Goal: Use online tool/utility: Utilize a website feature to perform a specific function

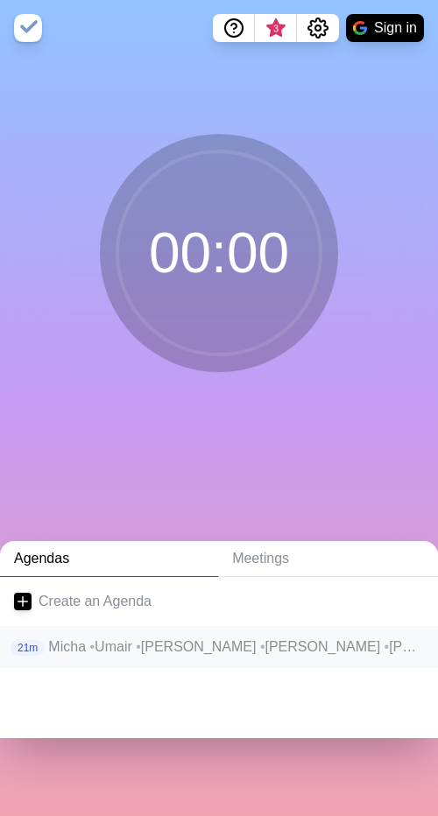
click at [186, 640] on p "Micha • Umair • Heiko • [PERSON_NAME] • Jan • ([PERSON_NAME])" at bounding box center [236, 647] width 376 height 21
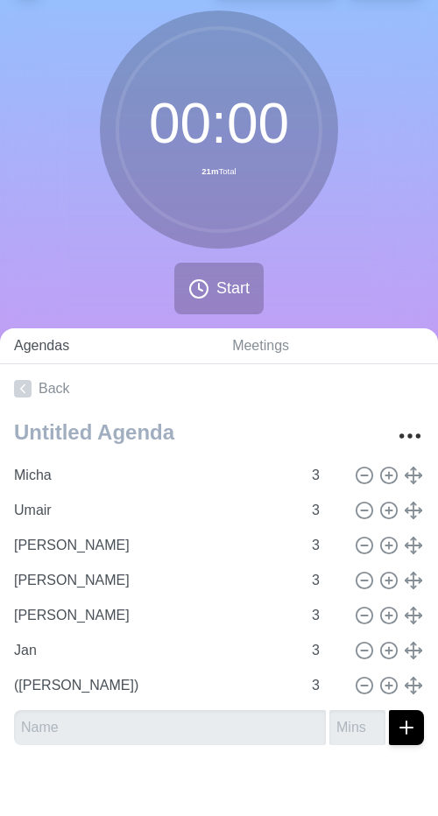
scroll to position [58, 0]
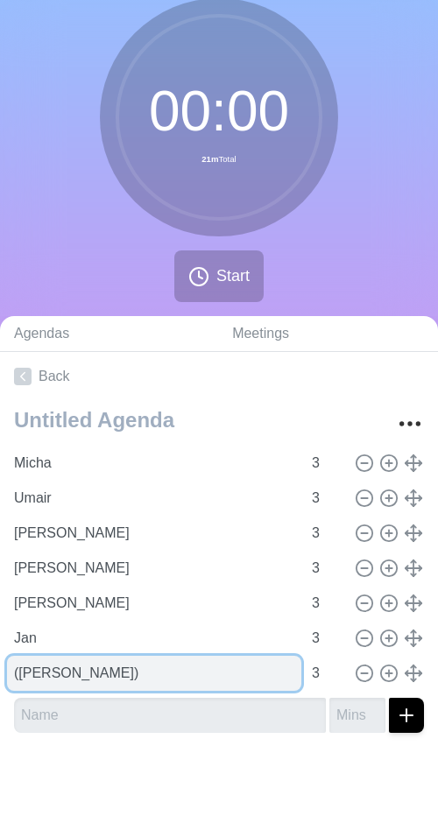
click at [128, 677] on input "([PERSON_NAME])" at bounding box center [154, 673] width 294 height 35
type input "[PERSON_NAME]"
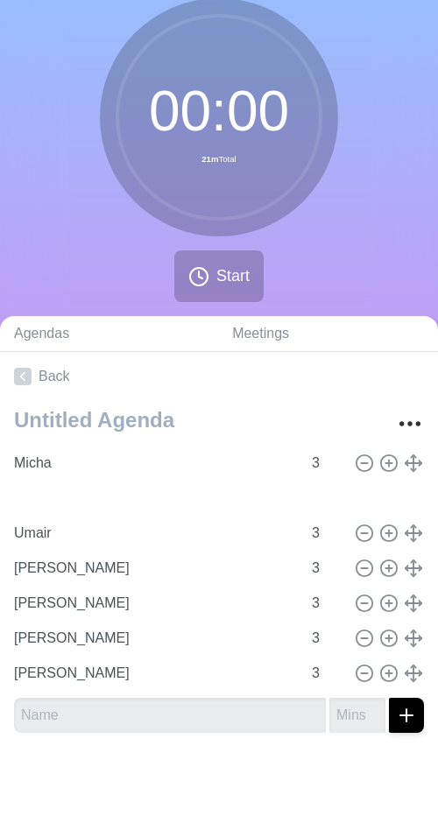
type input "Jan"
type input "Umair"
type input "[PERSON_NAME]"
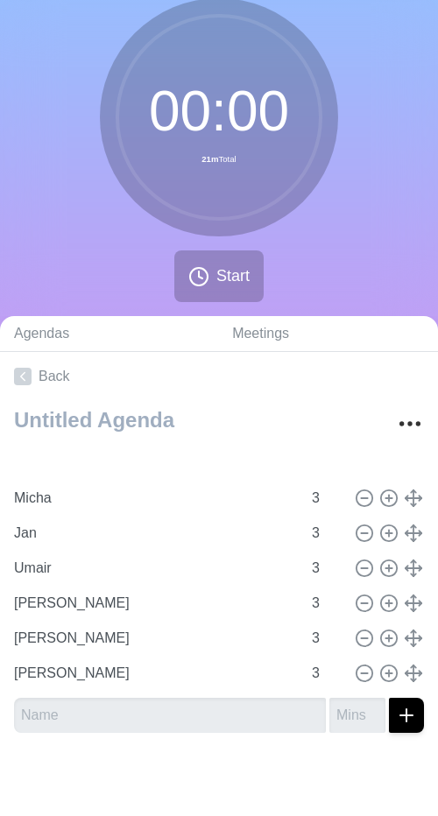
type input "[PERSON_NAME]"
type input "Micha"
type input "Jan"
type input "Umair"
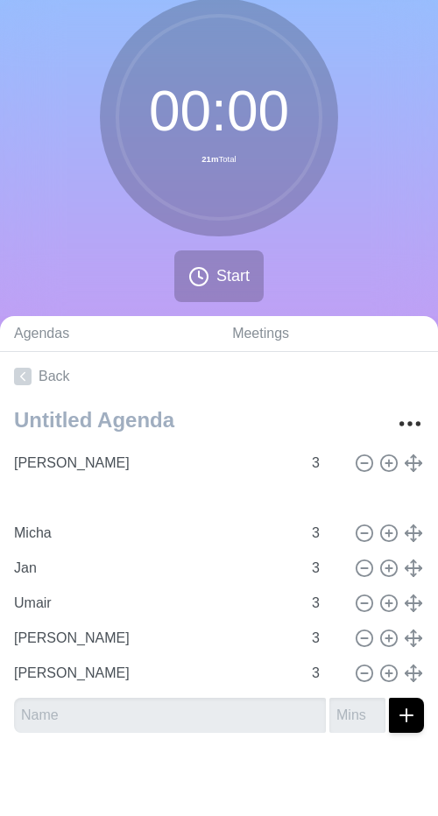
type input "[PERSON_NAME]"
type input "Micha"
type input "Jan"
type input "Umair"
type input "[PERSON_NAME]"
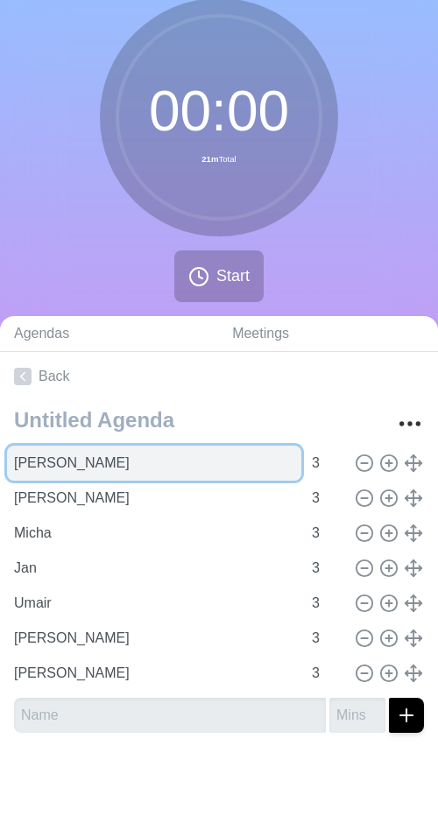
click at [42, 461] on input "[PERSON_NAME]" at bounding box center [154, 463] width 294 height 35
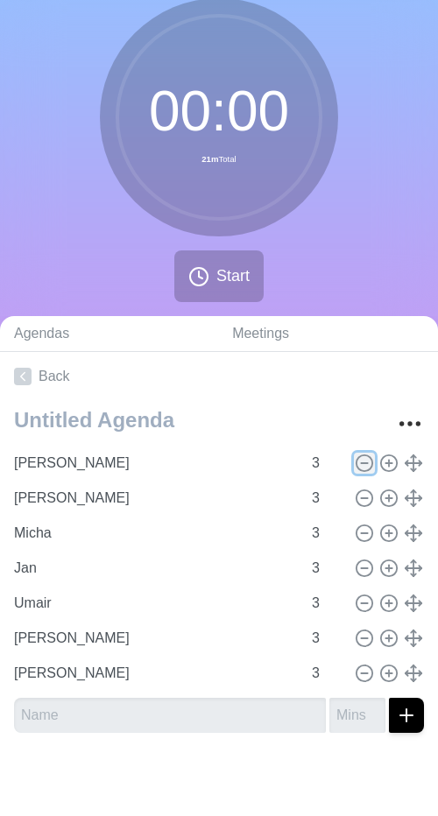
click at [365, 463] on line at bounding box center [364, 463] width 6 height 0
type input "[PERSON_NAME]"
type input "Micha"
type input "Jan"
type input "Umair"
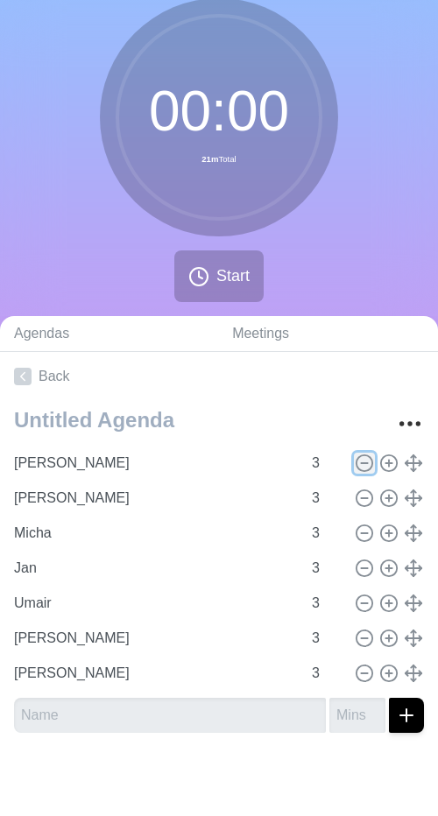
type input "[PERSON_NAME]"
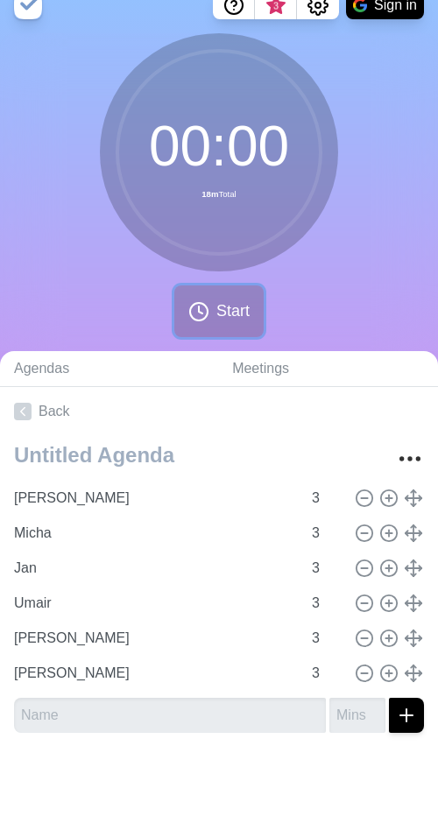
click at [216, 312] on span "Start" at bounding box center [232, 311] width 33 height 24
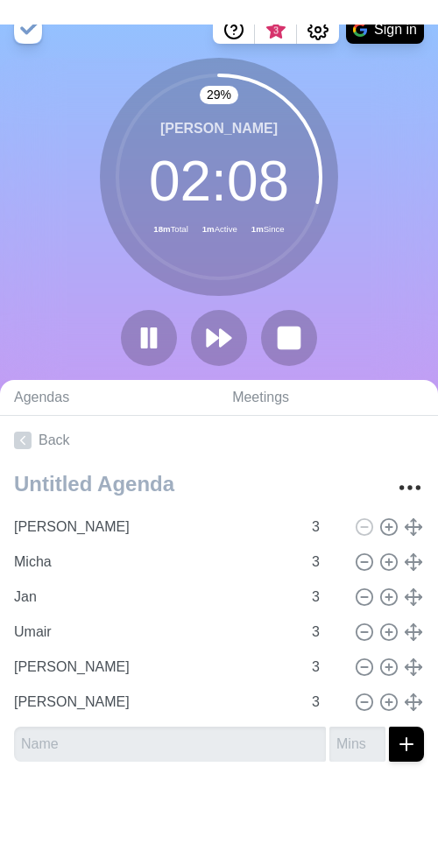
scroll to position [0, 0]
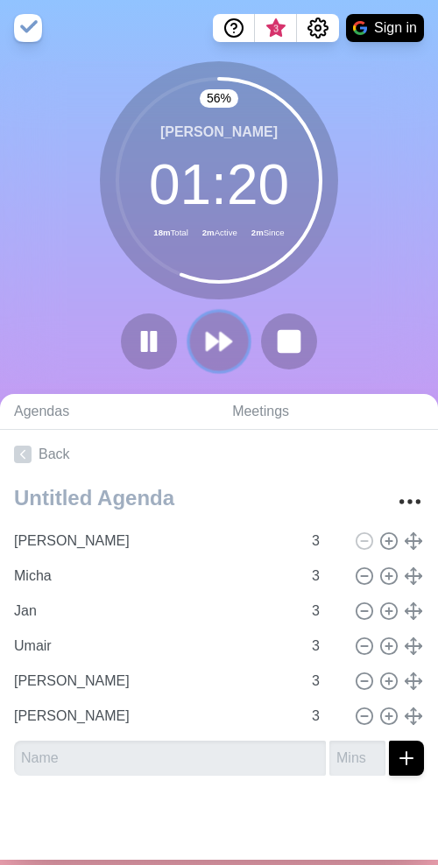
click at [216, 334] on icon at bounding box center [219, 342] width 30 height 30
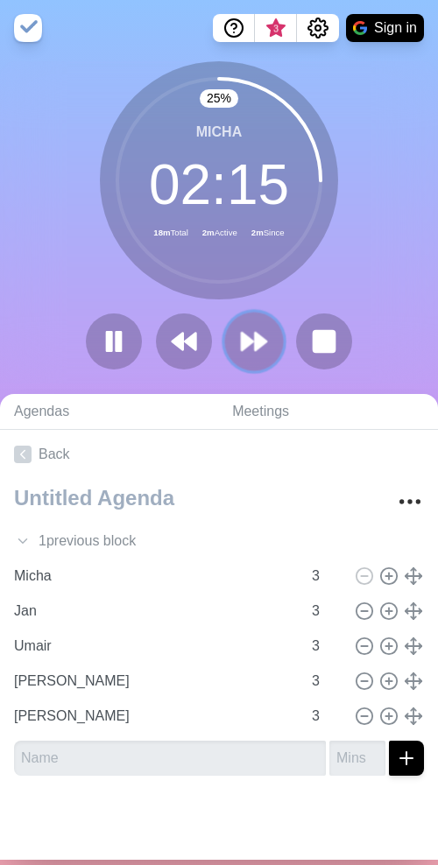
click at [264, 333] on icon at bounding box center [254, 342] width 30 height 30
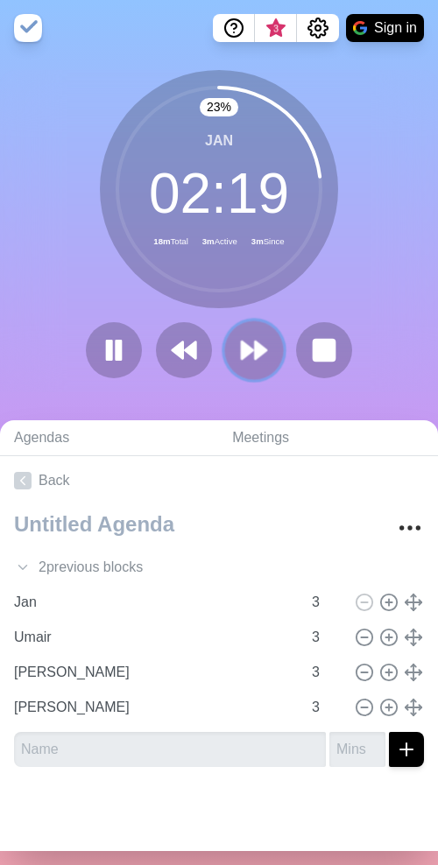
click at [264, 333] on button at bounding box center [253, 349] width 59 height 59
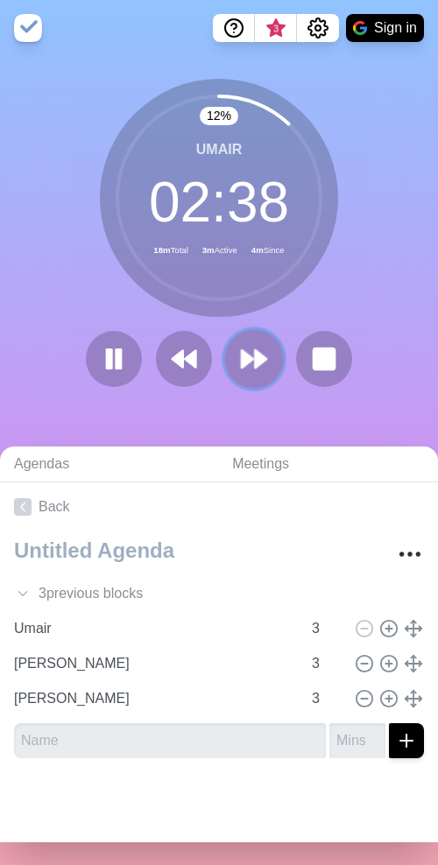
click at [253, 350] on icon at bounding box center [254, 359] width 30 height 30
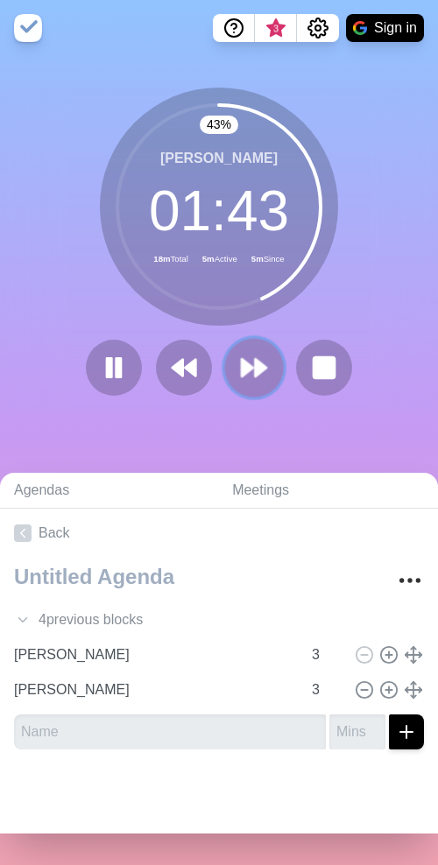
click at [253, 355] on icon at bounding box center [254, 368] width 30 height 30
